Goal: Contribute content

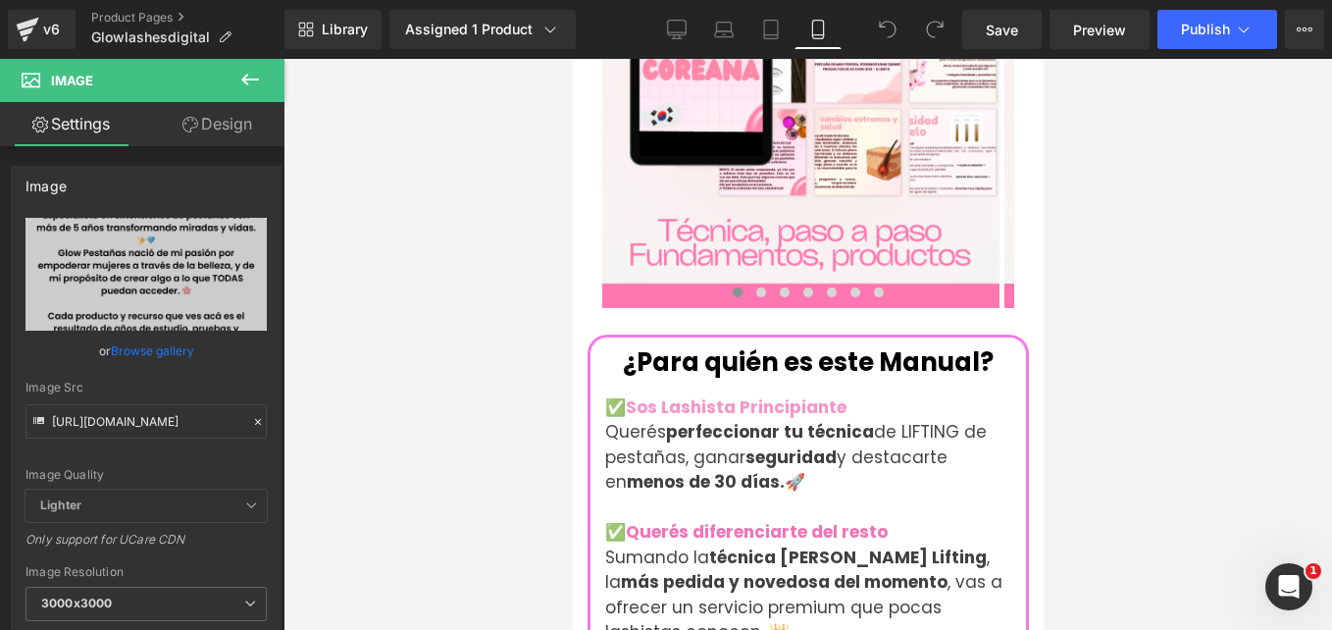
scroll to position [2126, 0]
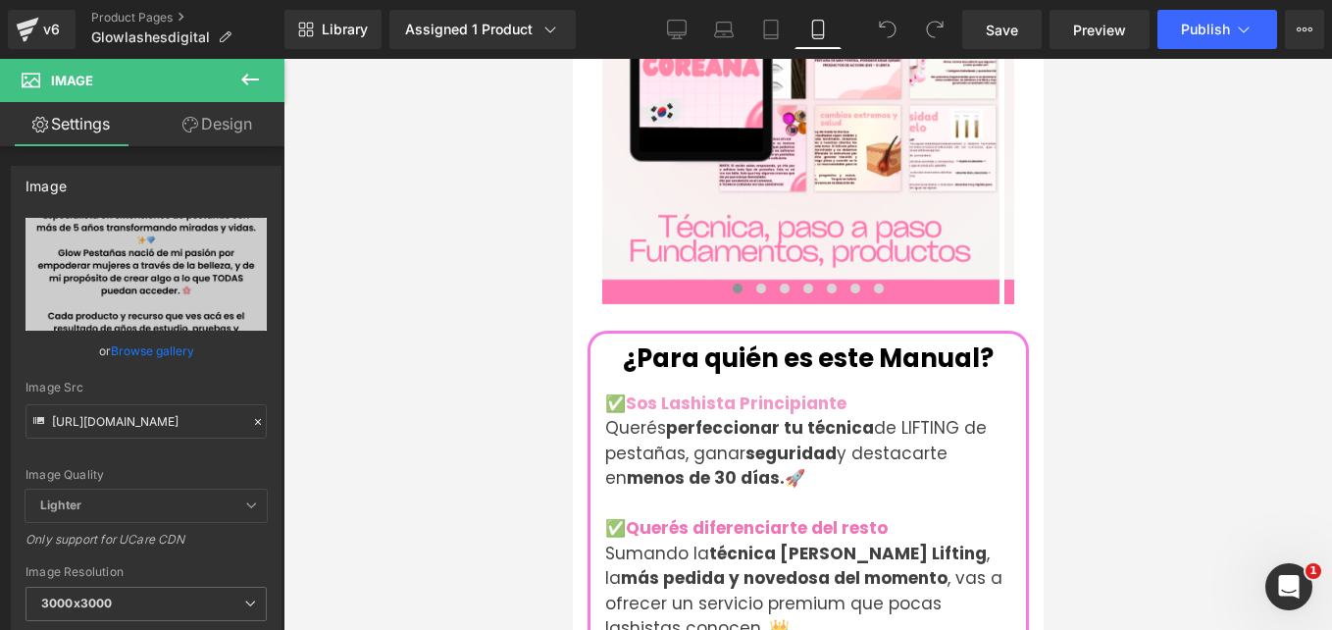
click at [852, 416] on strong "perfeccionar tu técnica" at bounding box center [769, 428] width 208 height 24
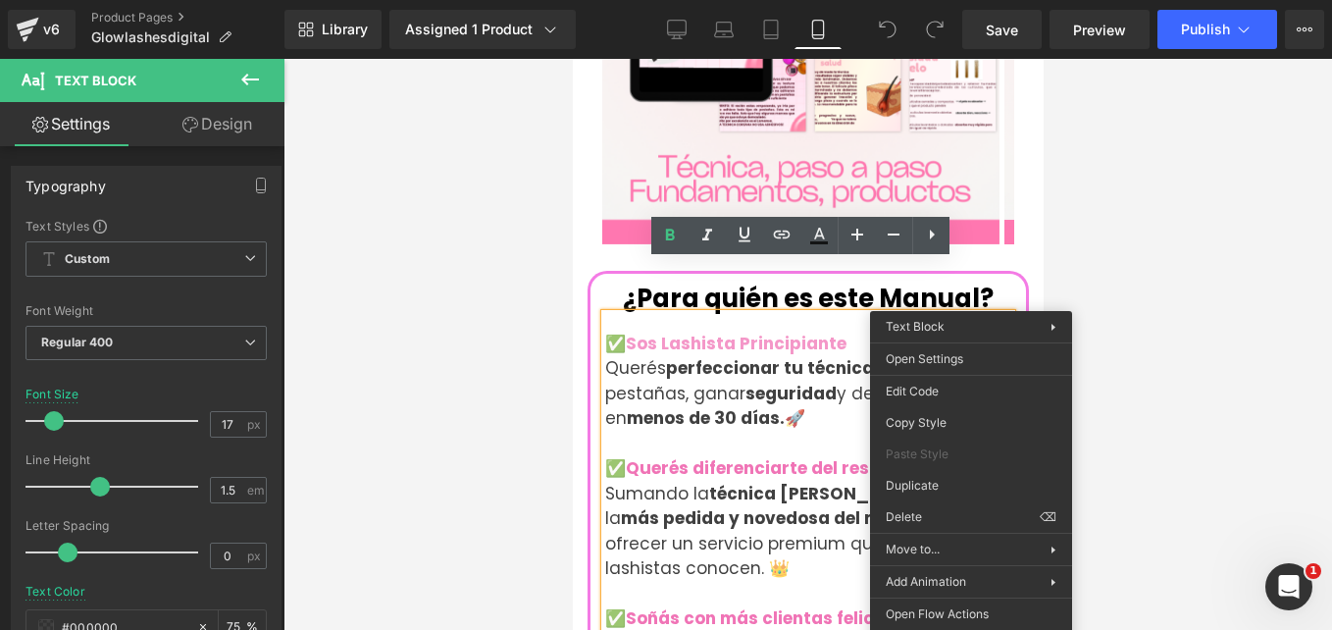
scroll to position [2185, 0]
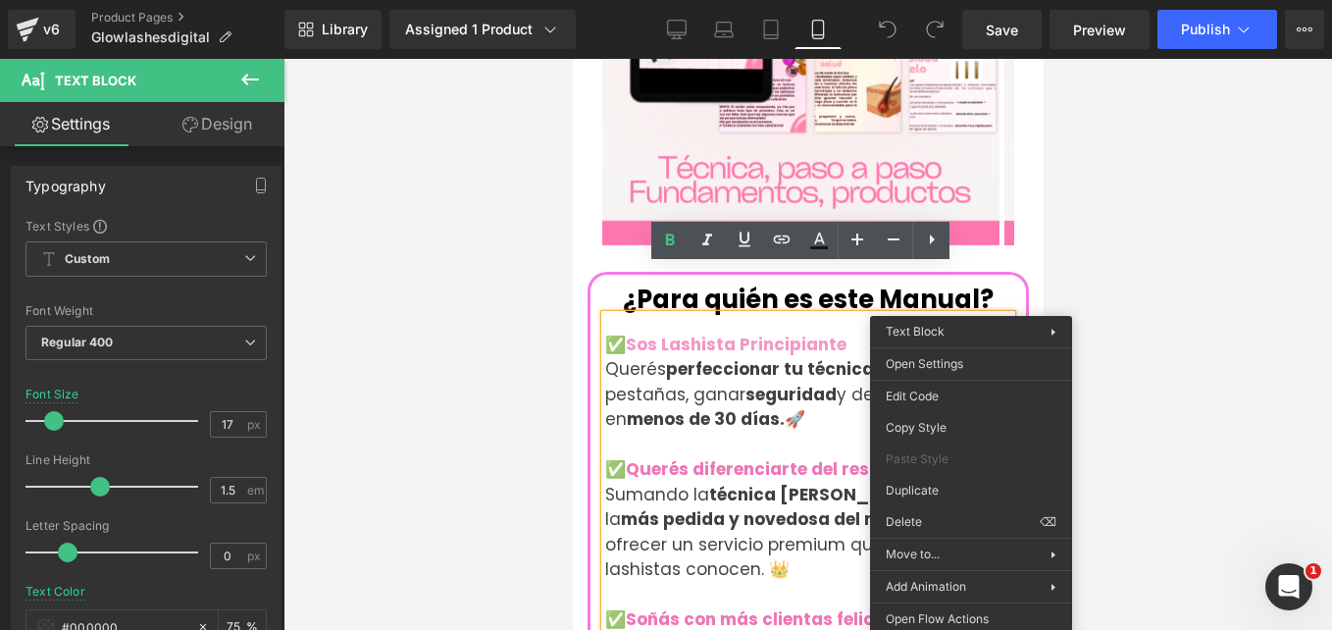
click at [998, 284] on div "¿Para quién es este Manual? Heading ✅ Sos Lashista Principiante Querés perfecci…" at bounding box center [808, 508] width 436 height 448
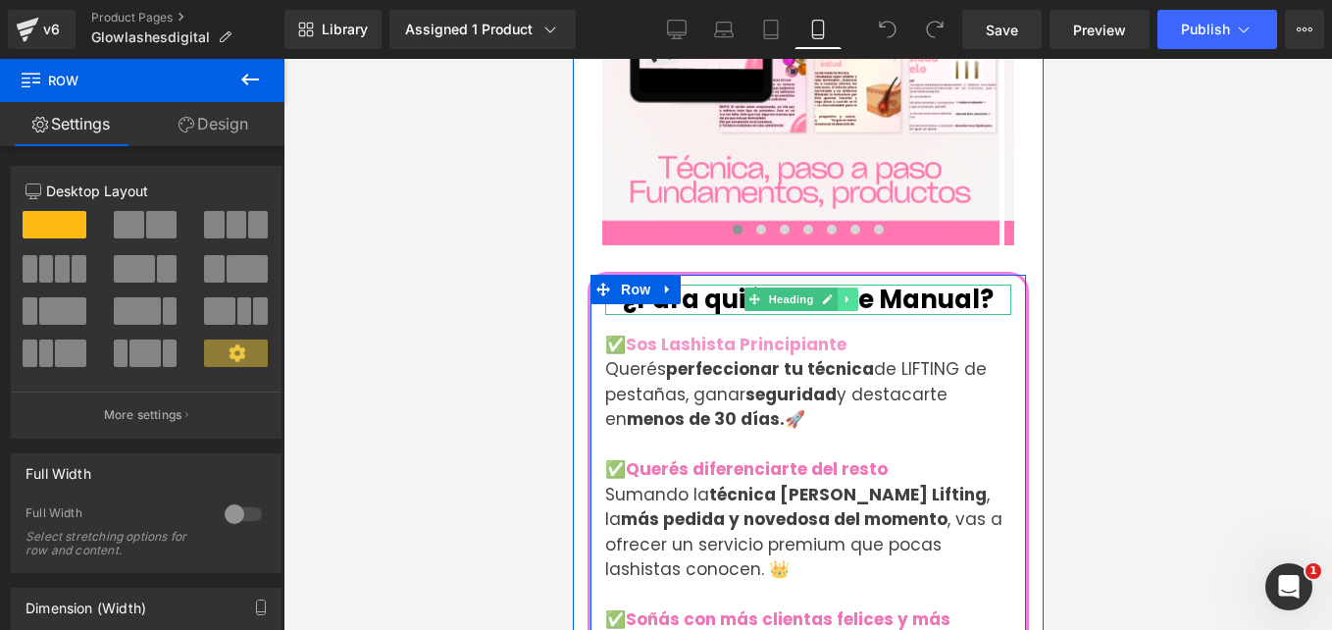
click at [850, 293] on icon at bounding box center [847, 299] width 11 height 12
click at [856, 293] on icon at bounding box center [856, 299] width 11 height 12
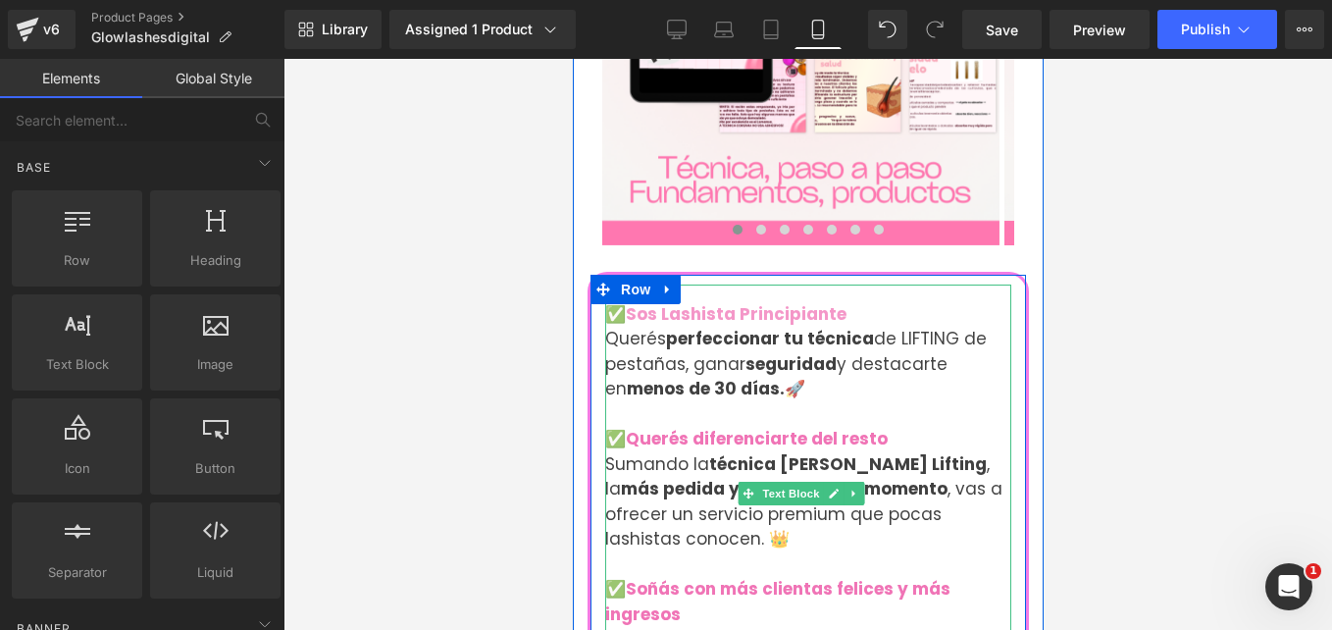
click at [861, 445] on div "✅ Sos Lashista Principiante Querés perfeccionar tu técnica de LIFTING de pestañ…" at bounding box center [807, 493] width 406 height 418
click at [861, 477] on strong "más pedida y novedosa del momento" at bounding box center [783, 489] width 327 height 24
click at [858, 477] on strong "más pedida y novedosa del momento" at bounding box center [783, 489] width 327 height 24
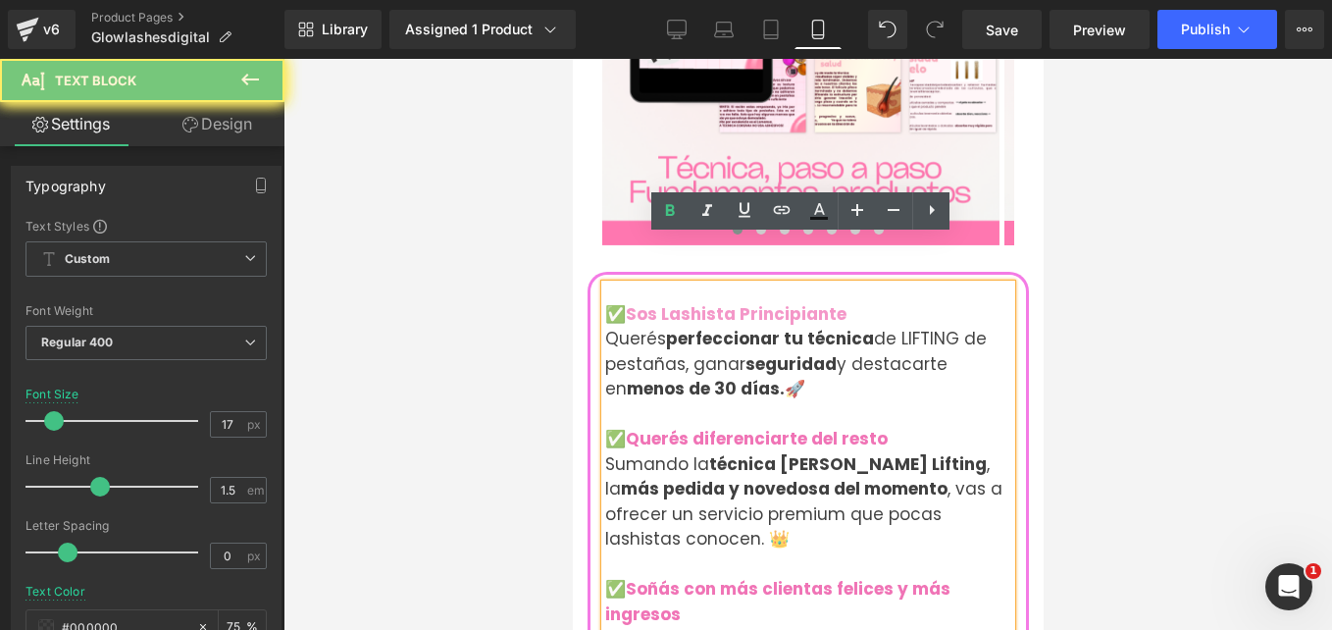
click at [1066, 385] on div at bounding box center [807, 344] width 1049 height 571
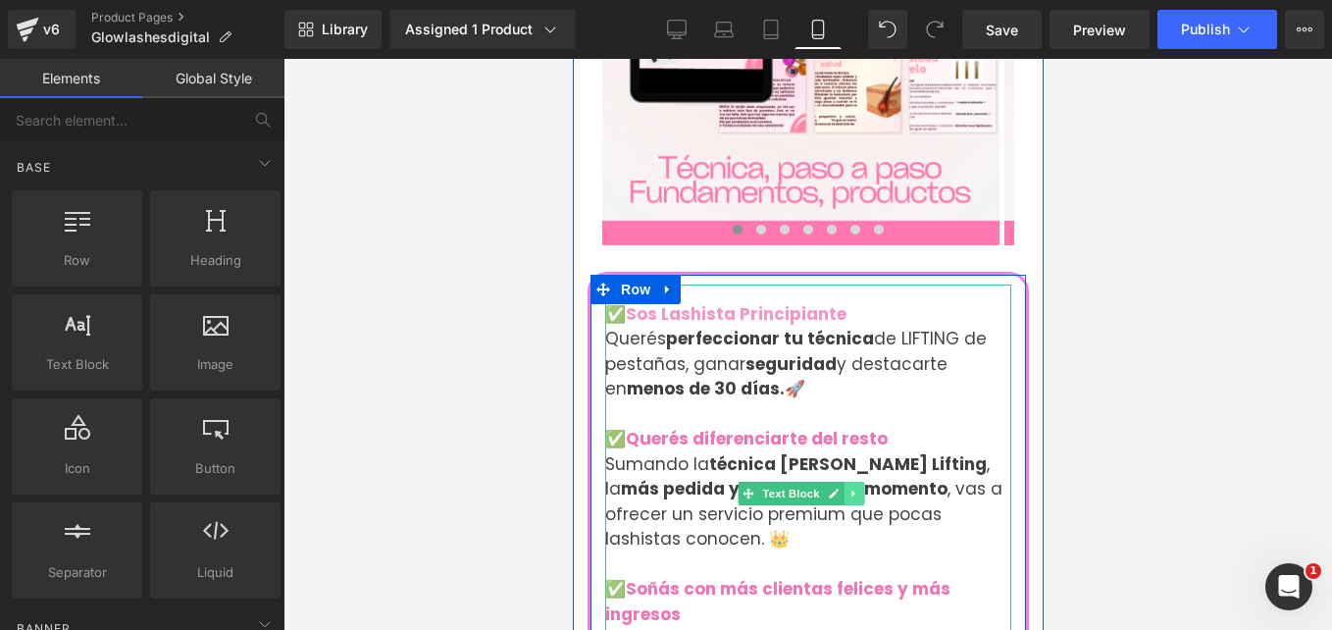
click at [854, 482] on link at bounding box center [853, 494] width 21 height 24
click at [857, 488] on icon at bounding box center [862, 494] width 11 height 12
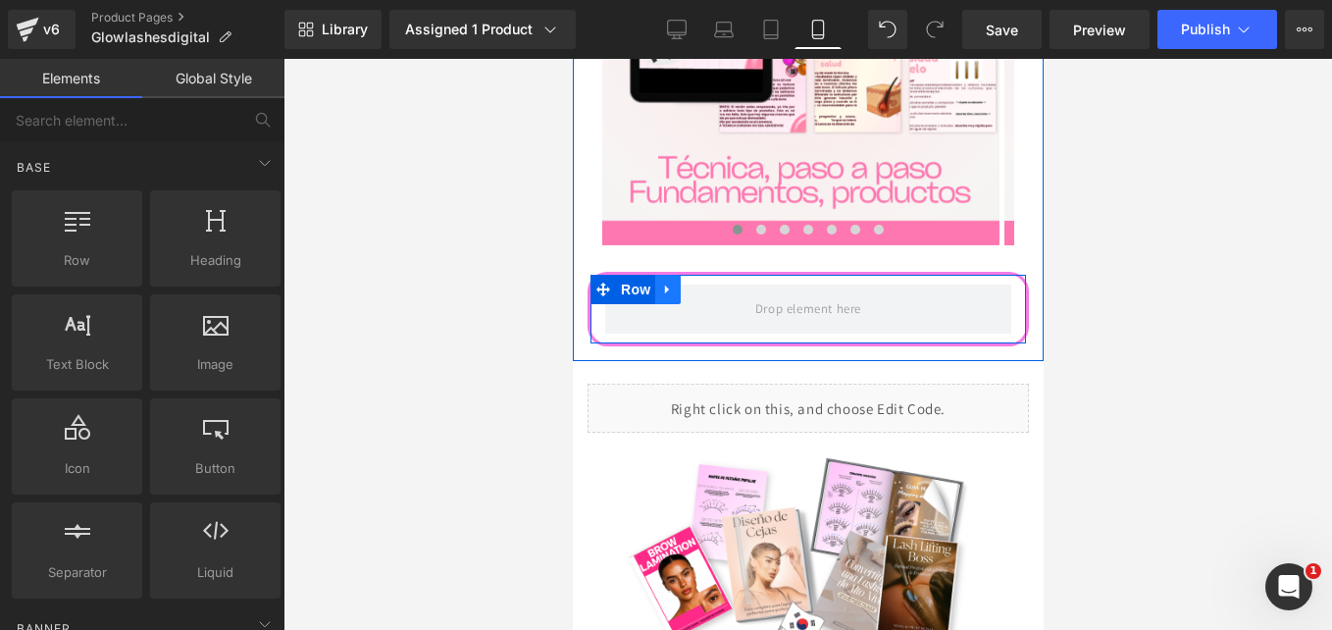
click at [664, 285] on icon at bounding box center [666, 289] width 4 height 9
click at [717, 283] on icon at bounding box center [718, 290] width 14 height 14
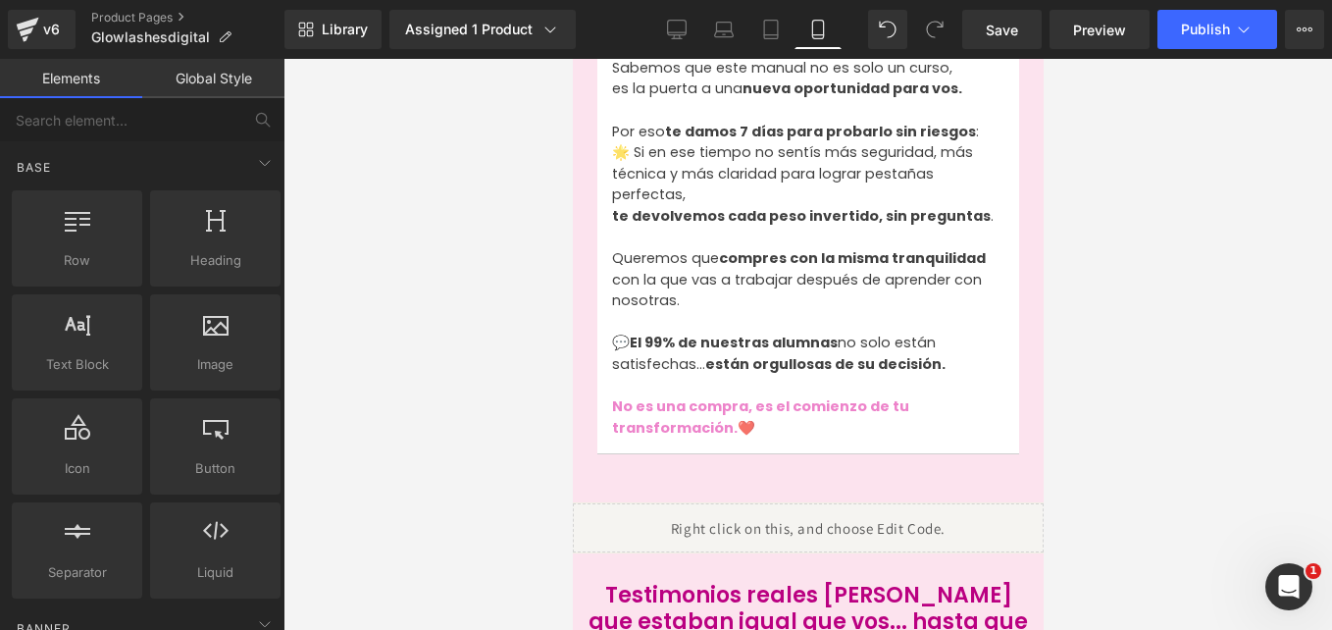
scroll to position [3284, 0]
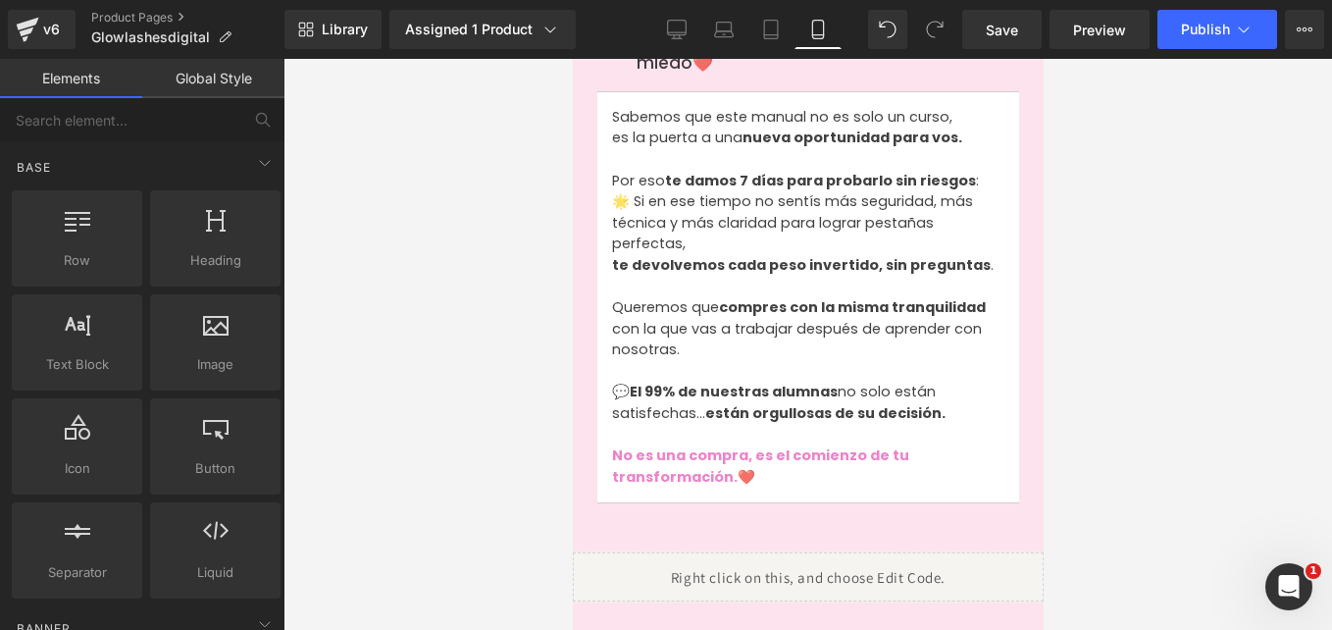
click at [735, 552] on div "Liquid" at bounding box center [807, 576] width 471 height 49
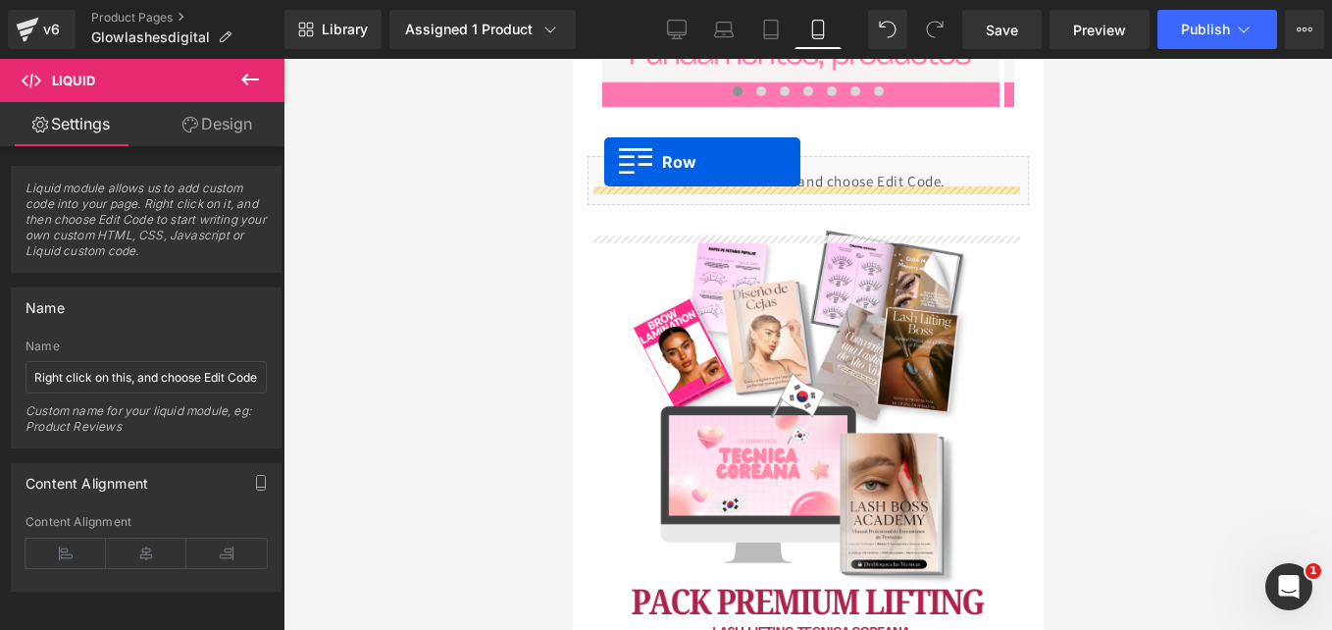
scroll to position [2244, 0]
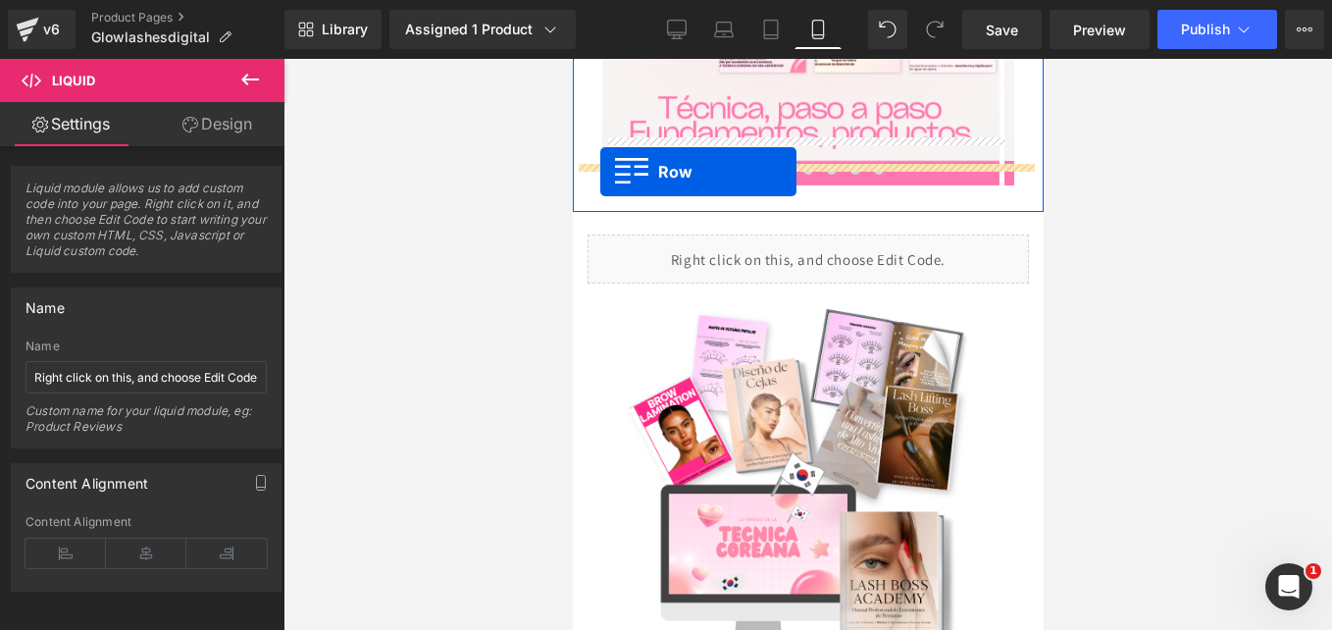
drag, startPoint x: 587, startPoint y: 500, endPoint x: 600, endPoint y: 171, distance: 329.9
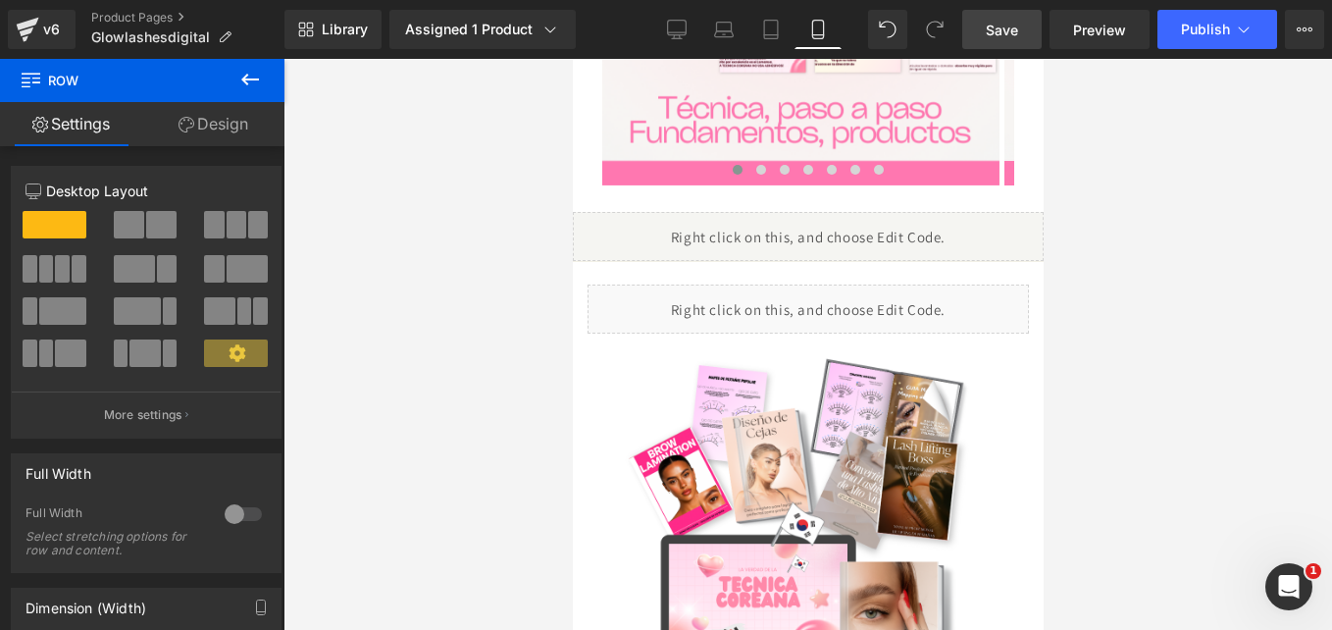
click at [988, 23] on span "Save" at bounding box center [1002, 30] width 32 height 21
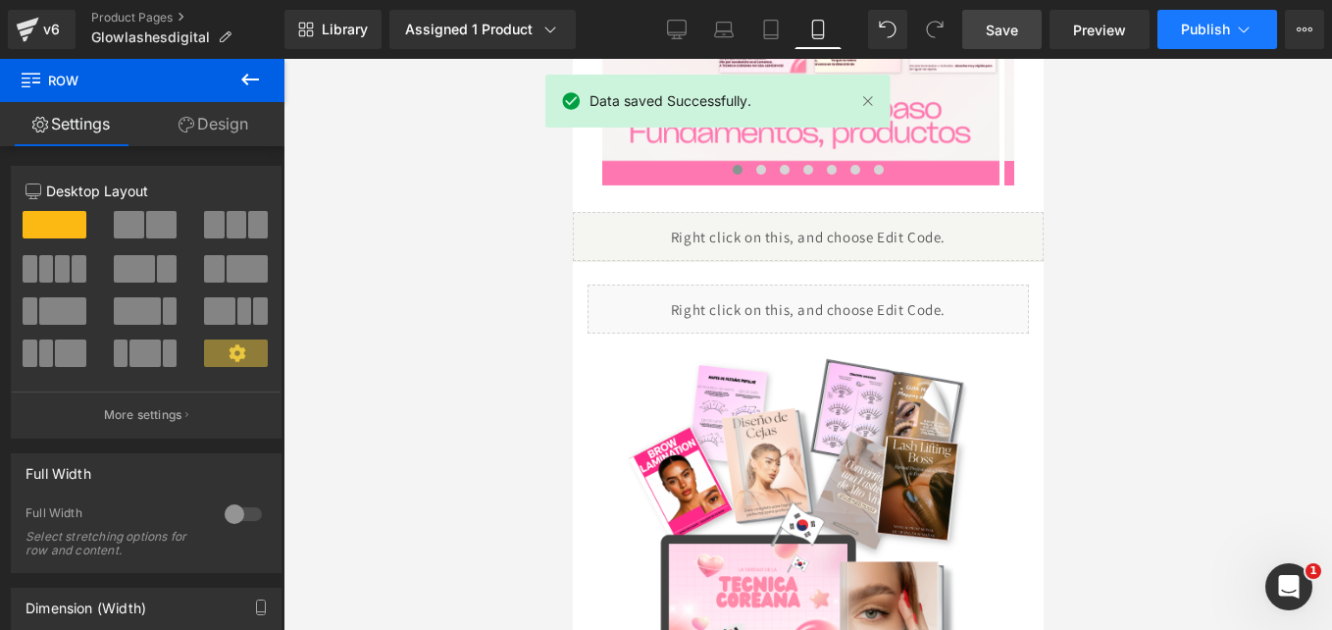
click at [1208, 30] on span "Publish" at bounding box center [1205, 30] width 49 height 16
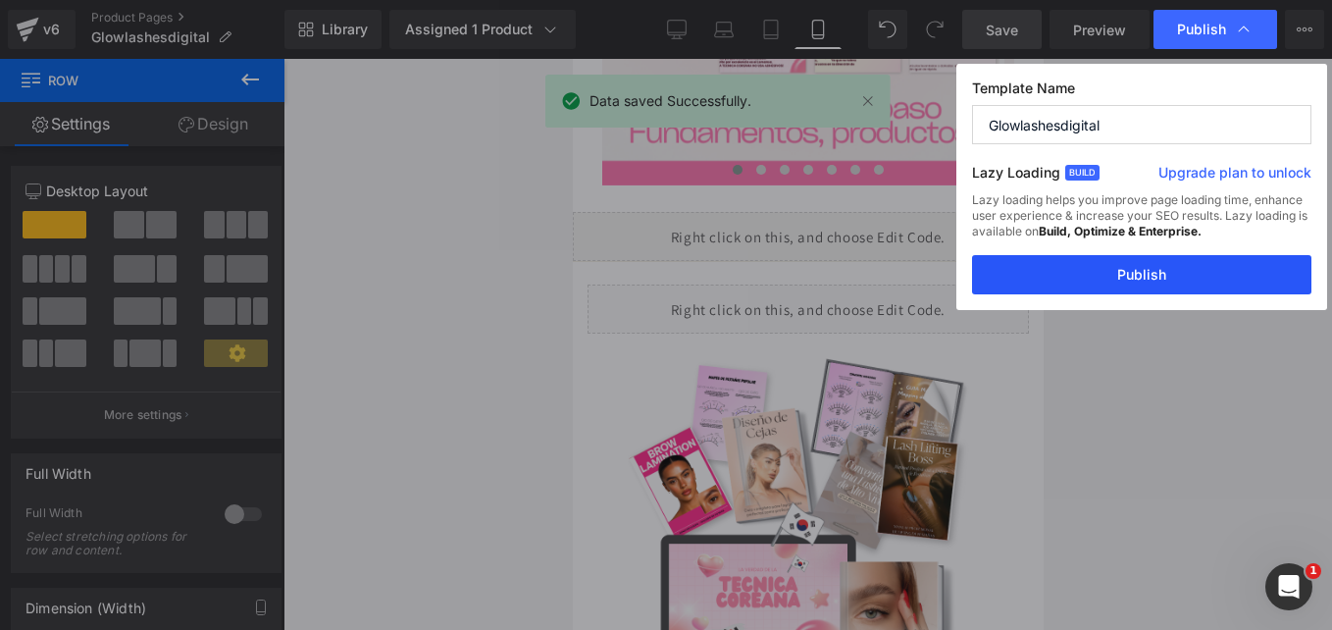
click at [1110, 272] on button "Publish" at bounding box center [1141, 274] width 339 height 39
